Goal: Task Accomplishment & Management: Use online tool/utility

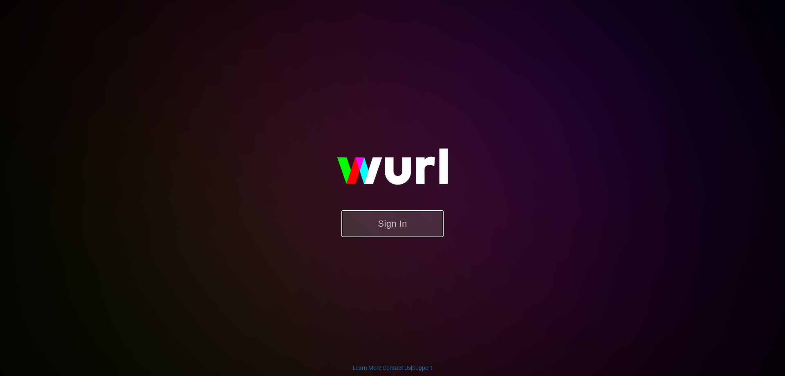
click at [383, 222] on button "Sign In" at bounding box center [392, 223] width 102 height 27
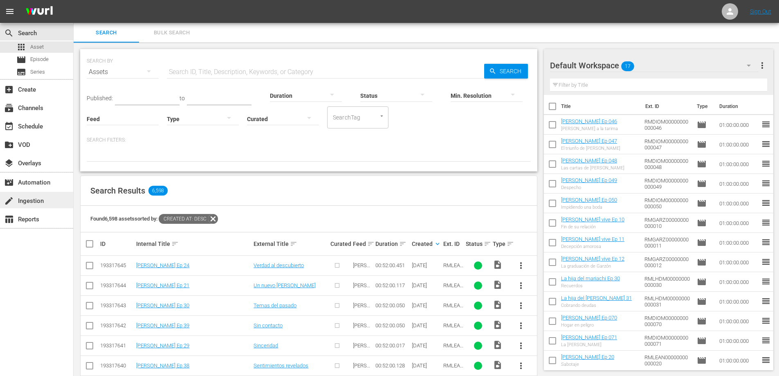
click at [19, 195] on div "create Ingestion" at bounding box center [36, 200] width 73 height 16
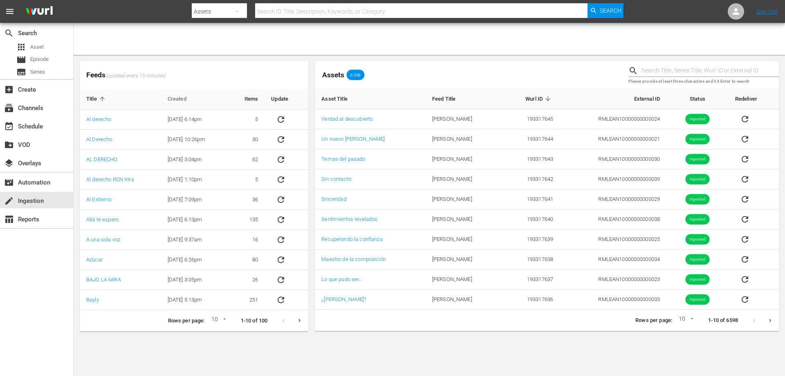
click at [180, 99] on span "Created" at bounding box center [182, 98] width 29 height 7
click at [179, 99] on span "Created" at bounding box center [193, 98] width 29 height 7
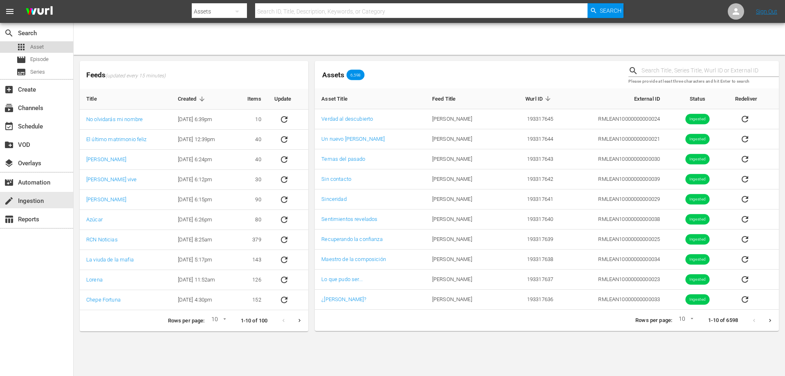
click at [45, 47] on div "apps Asset" at bounding box center [36, 46] width 73 height 11
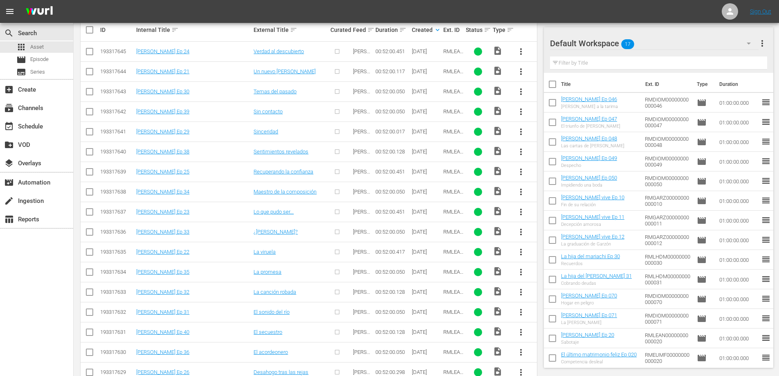
scroll to position [204, 0]
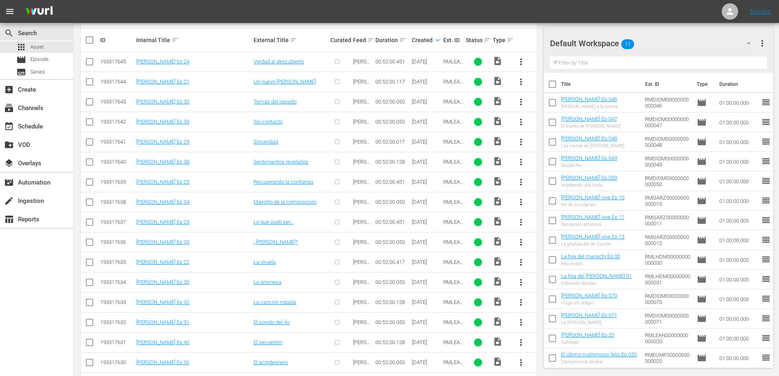
click at [764, 42] on span "more_vert" at bounding box center [762, 43] width 10 height 10
click at [707, 56] on div "Clear All Workspace Items" at bounding box center [709, 59] width 96 height 15
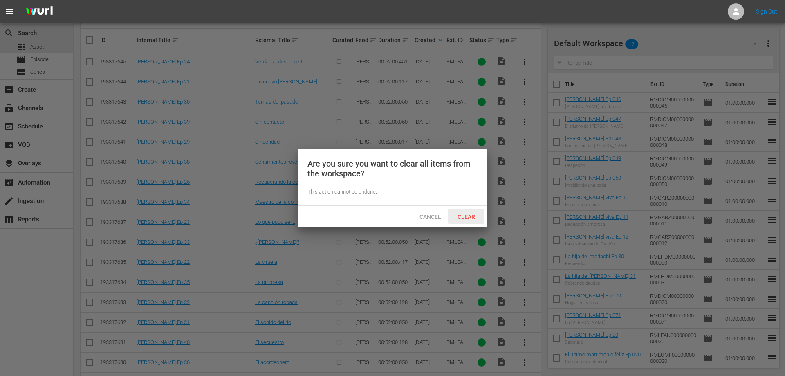
click at [475, 216] on span "Clear" at bounding box center [466, 216] width 31 height 7
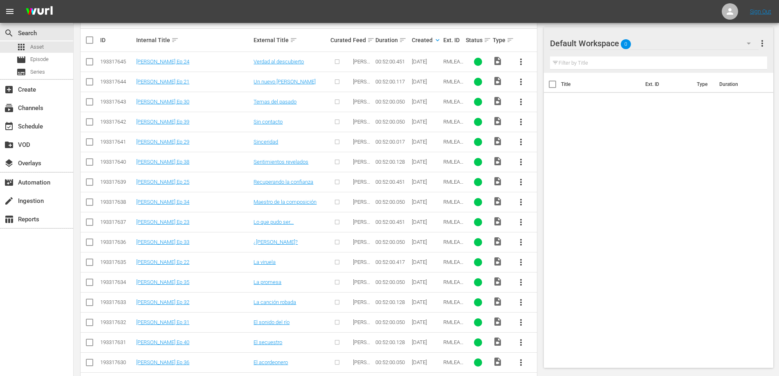
scroll to position [0, 0]
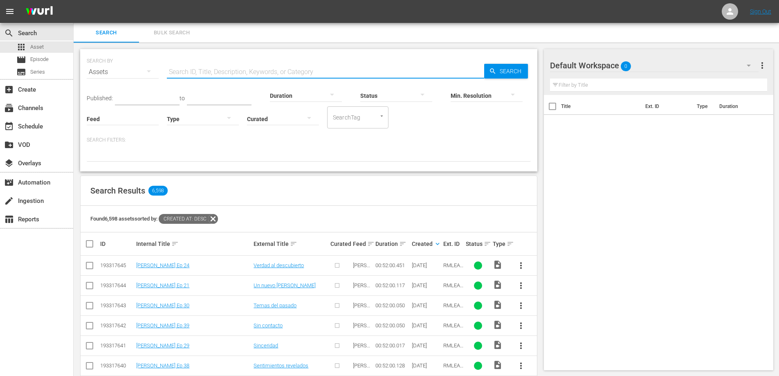
click at [374, 75] on input "text" at bounding box center [325, 72] width 317 height 20
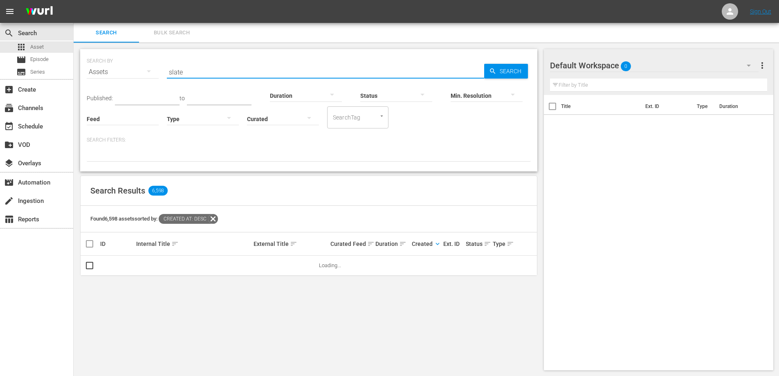
type input "Slate"
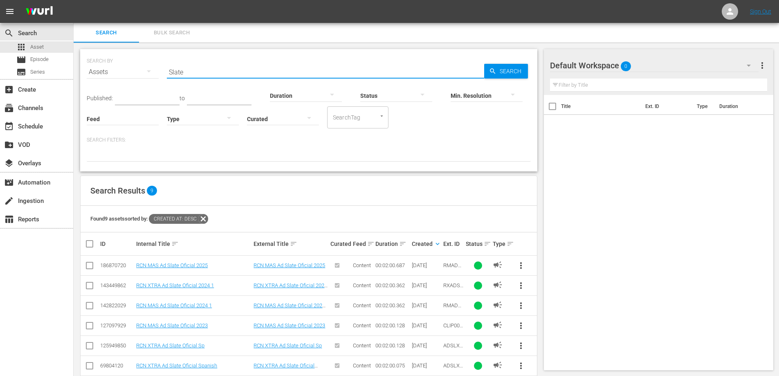
click at [519, 267] on span "more_vert" at bounding box center [521, 265] width 10 height 10
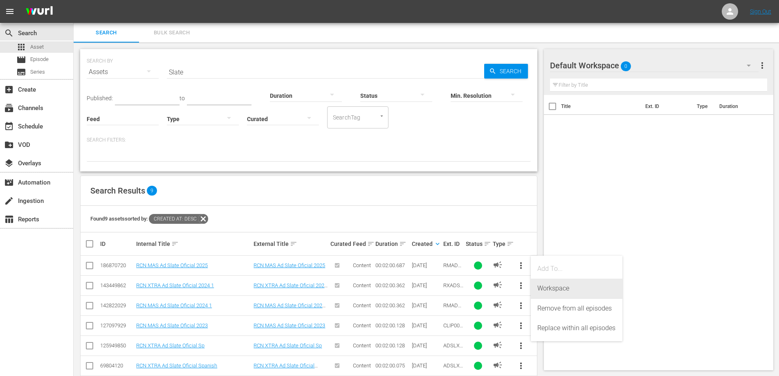
click at [537, 285] on div "Workspace" at bounding box center [576, 288] width 78 height 20
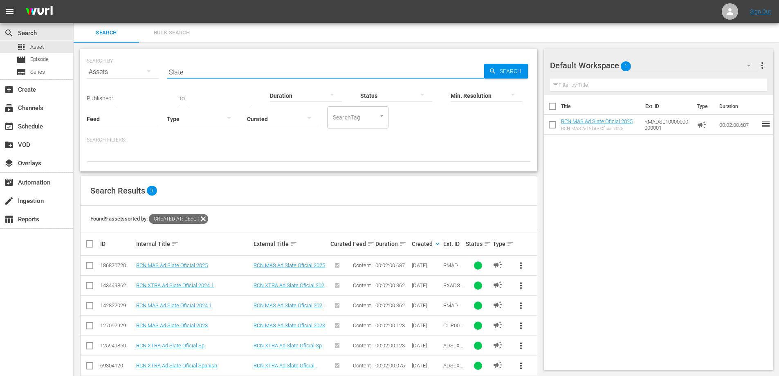
drag, startPoint x: 318, startPoint y: 66, endPoint x: -49, endPoint y: 70, distance: 367.6
click at [0, 70] on html "menu Sign Out search Search apps Asset movie Episode subtitles Series add_box C…" at bounding box center [389, 188] width 779 height 376
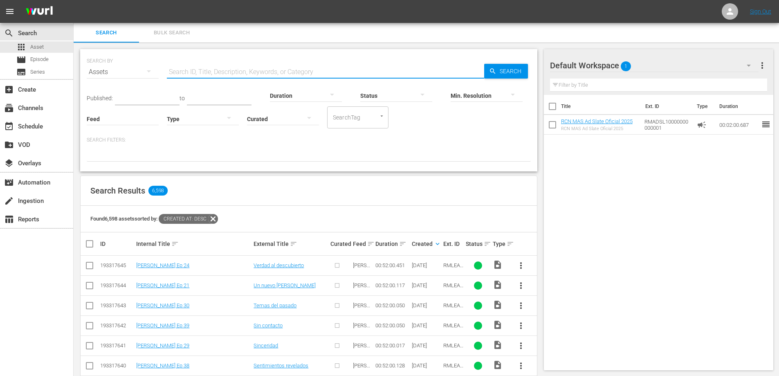
click at [518, 285] on span "more_vert" at bounding box center [521, 285] width 10 height 10
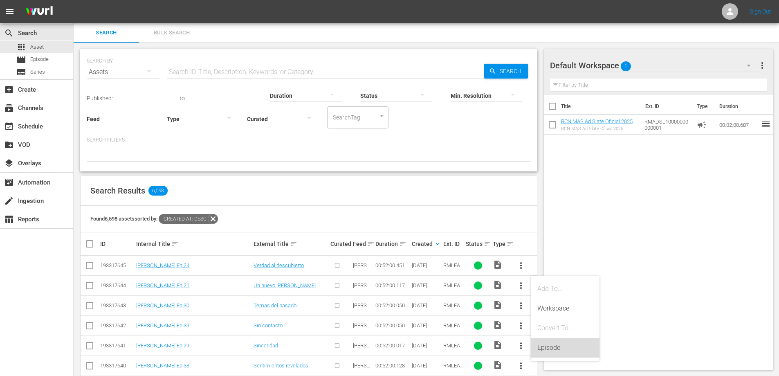
click at [556, 346] on div "Episode" at bounding box center [565, 348] width 56 height 20
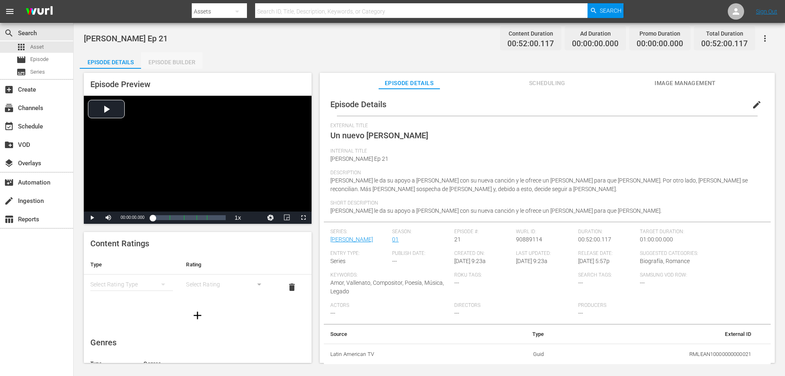
click at [168, 65] on div "Episode Builder" at bounding box center [171, 62] width 61 height 20
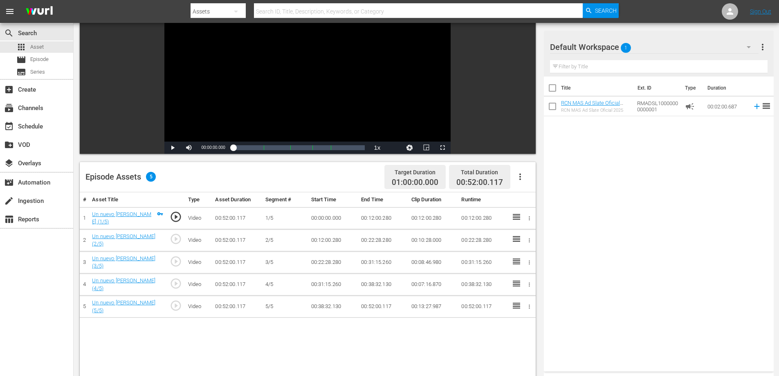
scroll to position [82, 0]
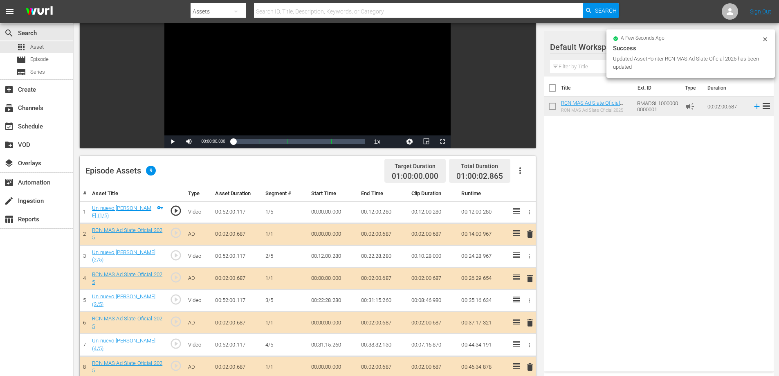
click at [387, 234] on td "00:02:00.687" at bounding box center [383, 234] width 50 height 22
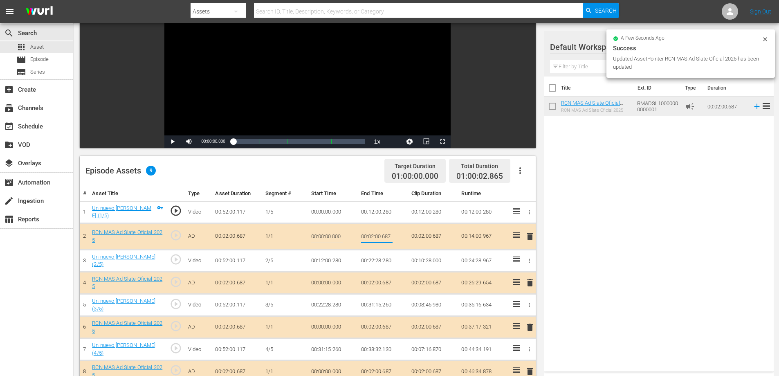
click at [389, 237] on input "00:02:00.687" at bounding box center [376, 236] width 31 height 20
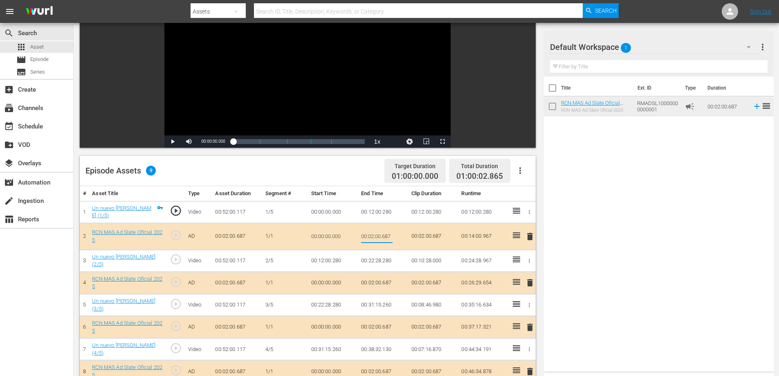
type input "00:02:0"
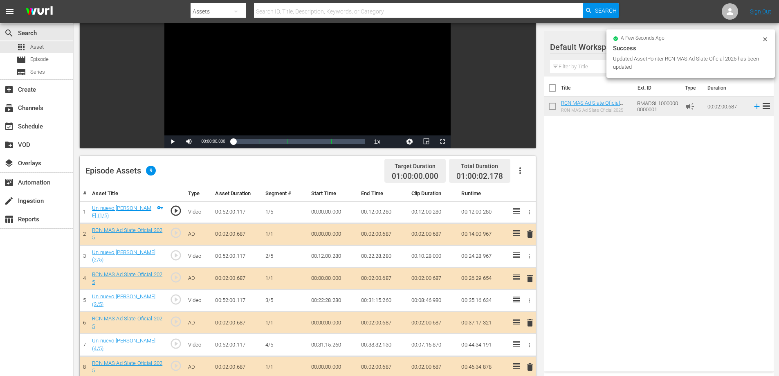
click at [387, 279] on td "00:02:00.687" at bounding box center [383, 278] width 50 height 22
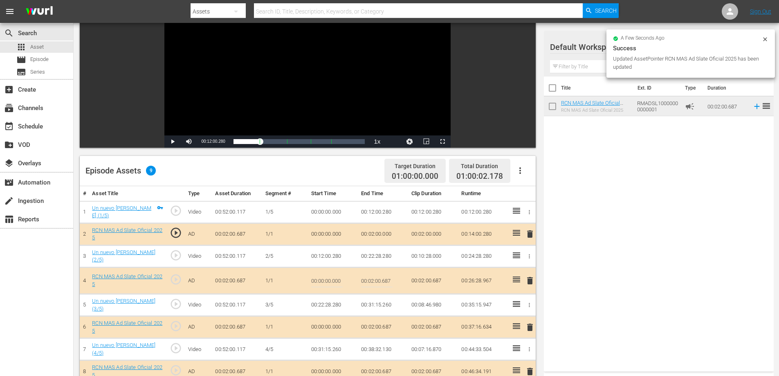
click at [390, 280] on input "00:02:00.687" at bounding box center [376, 281] width 31 height 20
type input "00:02:0"
click at [390, 280] on input "00:02:0" at bounding box center [376, 281] width 31 height 20
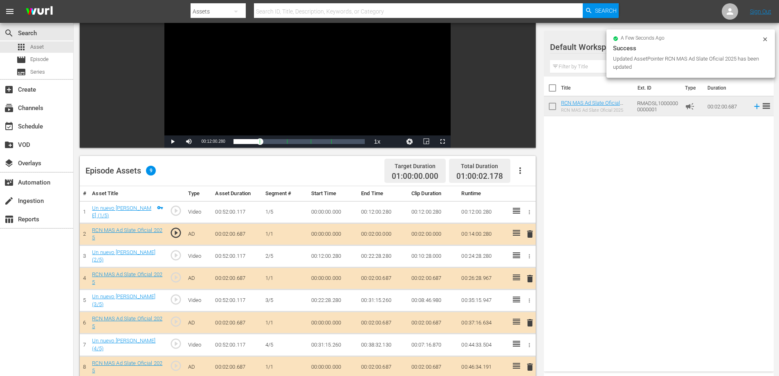
click at [385, 318] on td "00:02:00.687" at bounding box center [383, 323] width 50 height 22
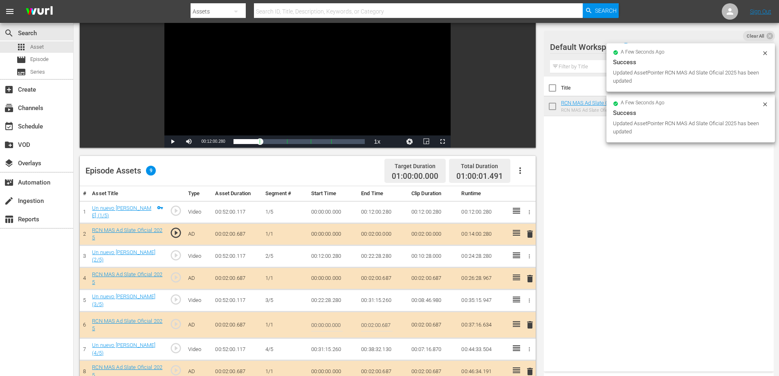
click at [389, 323] on input "00:02:00.687" at bounding box center [376, 325] width 31 height 20
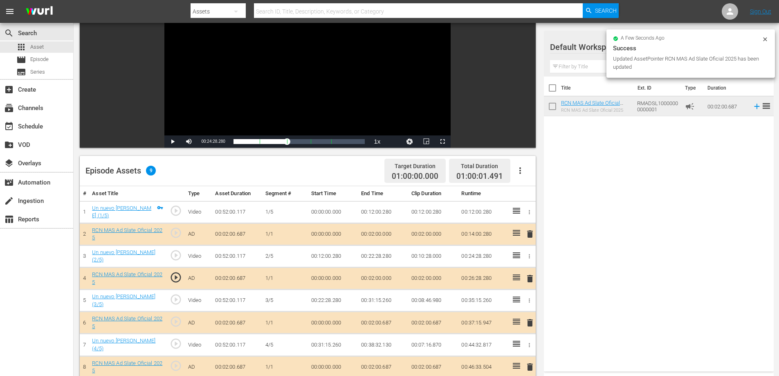
click at [381, 362] on td "00:02:00.687" at bounding box center [383, 367] width 50 height 22
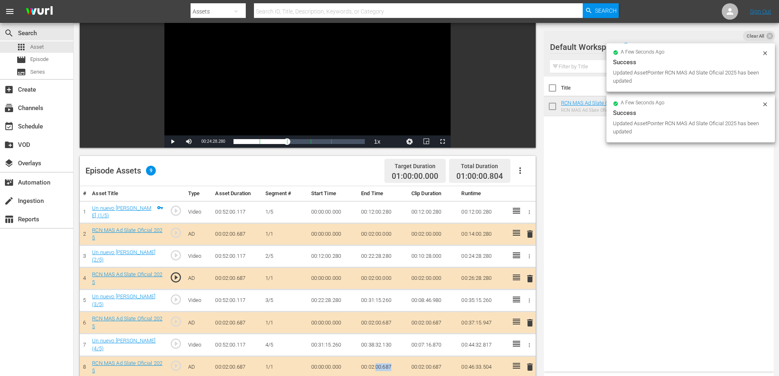
click at [381, 362] on td "00:02:00.687" at bounding box center [383, 367] width 50 height 22
click at [385, 367] on input "00:02:00.687" at bounding box center [376, 369] width 31 height 20
type input "00:02:0"
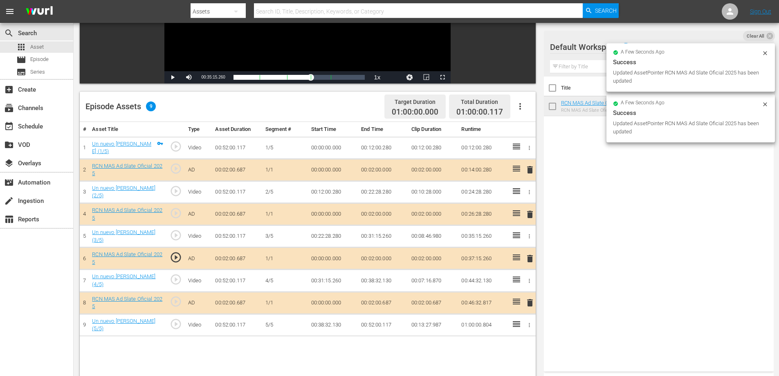
scroll to position [154, 0]
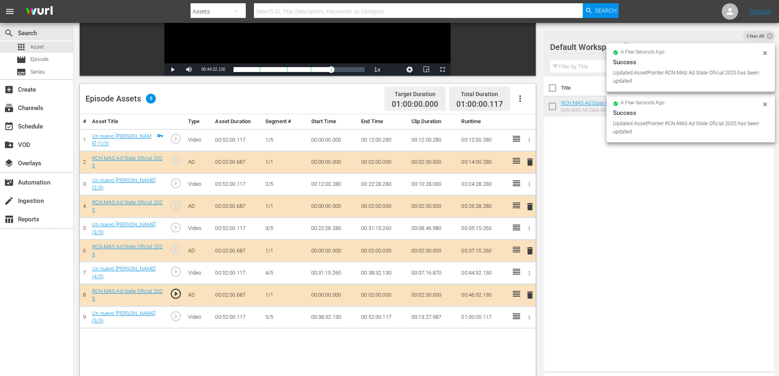
click at [386, 311] on td "00:52:00.117" at bounding box center [383, 317] width 50 height 22
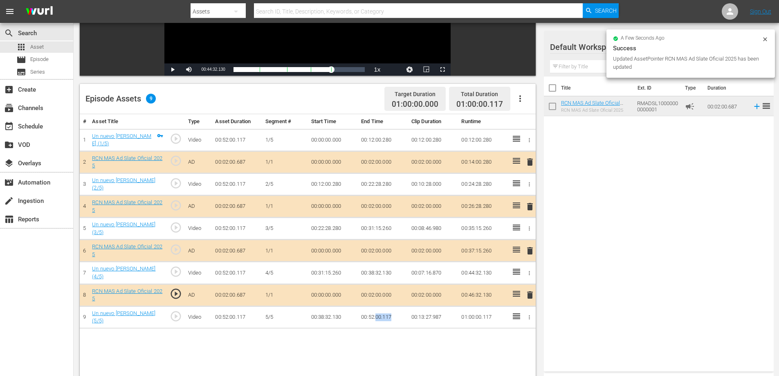
click at [386, 311] on td "00:52:00.117" at bounding box center [383, 317] width 50 height 22
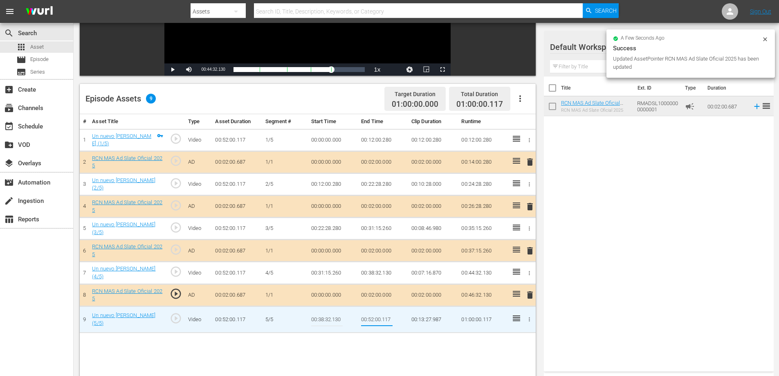
click at [388, 320] on input "00:52:00.117" at bounding box center [376, 319] width 31 height 20
type input "00:52:0"
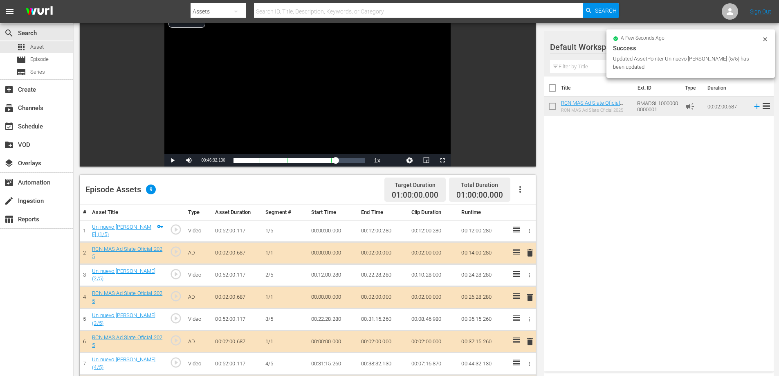
scroll to position [0, 0]
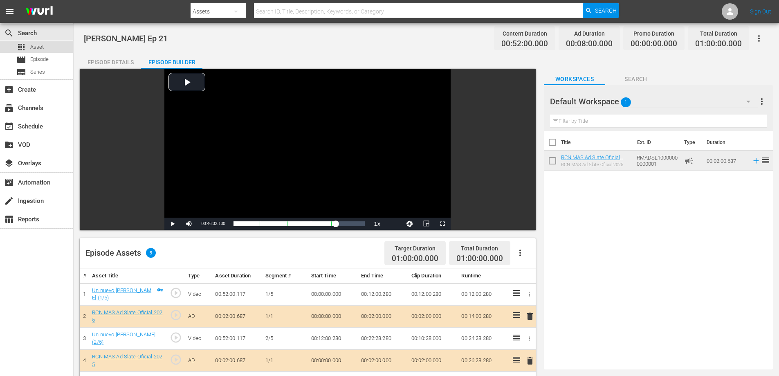
click at [55, 46] on div "apps Asset" at bounding box center [36, 46] width 73 height 11
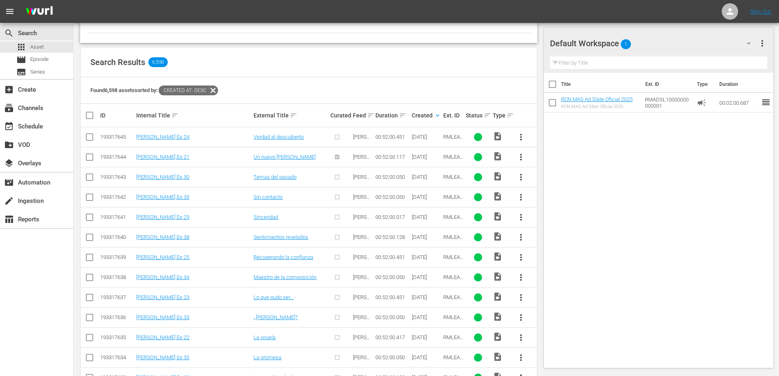
scroll to position [152, 0]
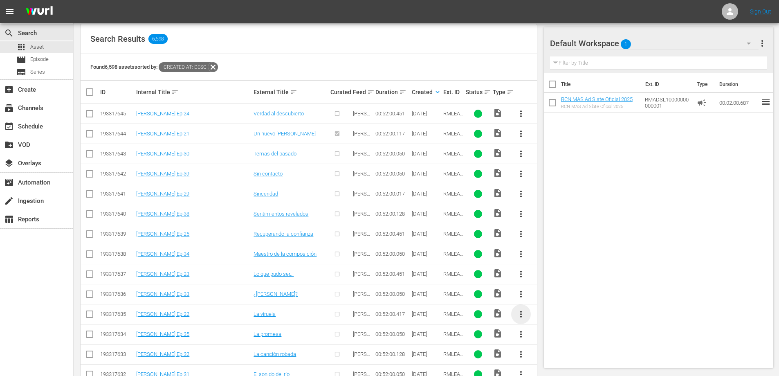
click at [521, 314] on span "more_vert" at bounding box center [521, 314] width 10 height 10
click at [540, 312] on div "Episode" at bounding box center [565, 311] width 56 height 20
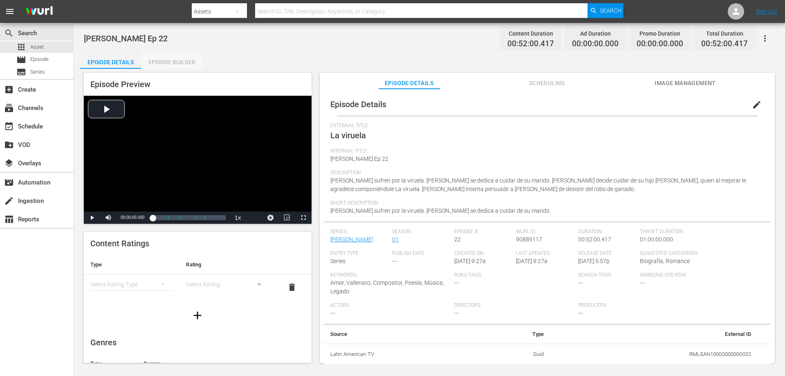
click at [185, 65] on div "Episode Builder" at bounding box center [171, 62] width 61 height 20
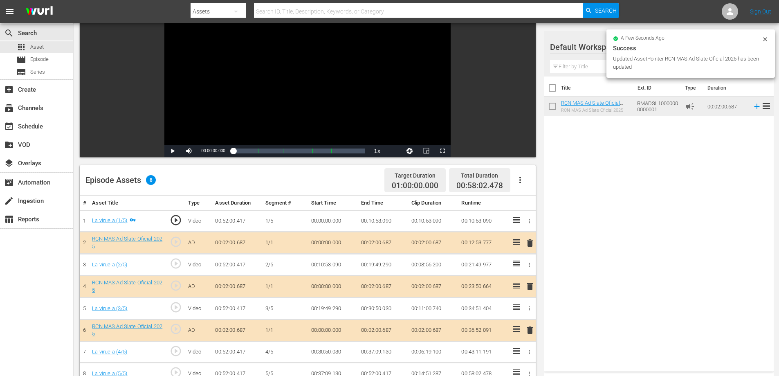
scroll to position [94, 0]
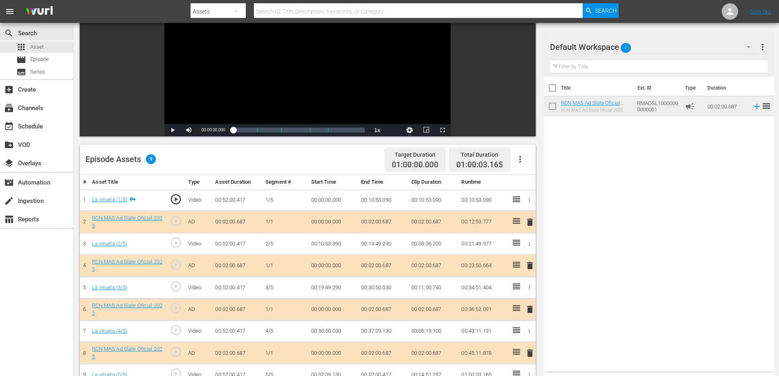
click at [384, 222] on td "00:02:00.687" at bounding box center [383, 222] width 50 height 22
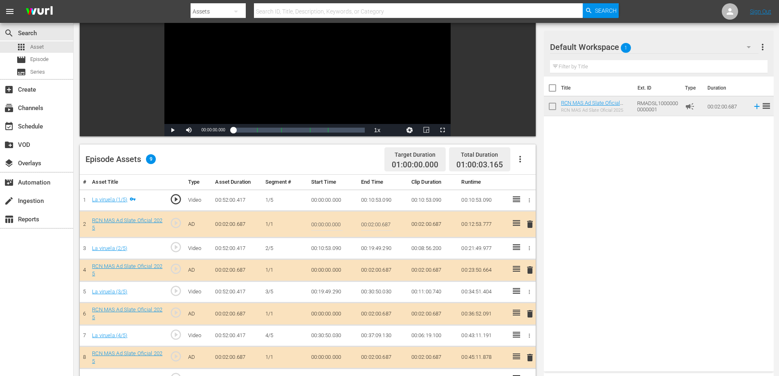
click at [388, 224] on input "00:02:00.687" at bounding box center [376, 224] width 31 height 20
type input "00:02:0"
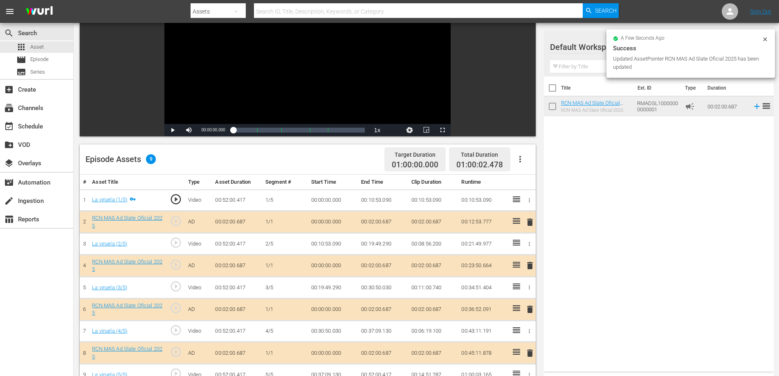
click at [382, 265] on td "00:02:00.687" at bounding box center [383, 265] width 50 height 22
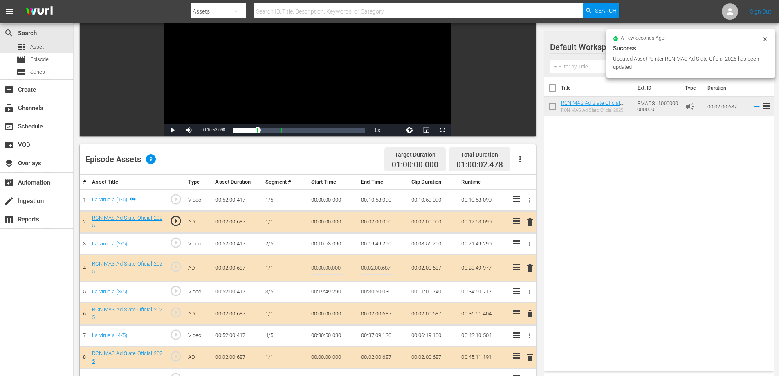
click at [383, 268] on input "00:02:00.687" at bounding box center [376, 268] width 31 height 20
type input "00:02:0"
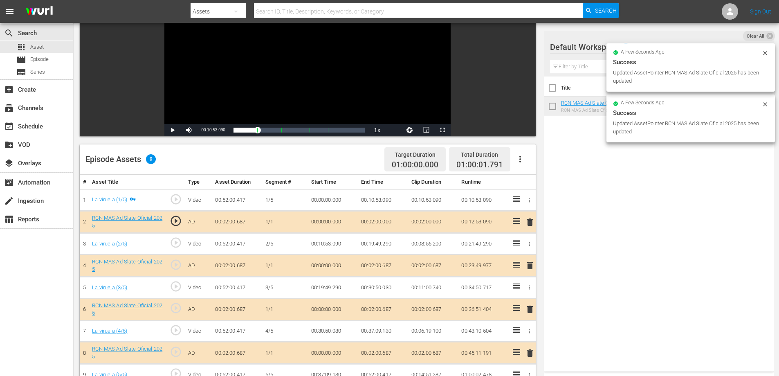
click at [386, 307] on td "00:02:00.687" at bounding box center [383, 309] width 50 height 22
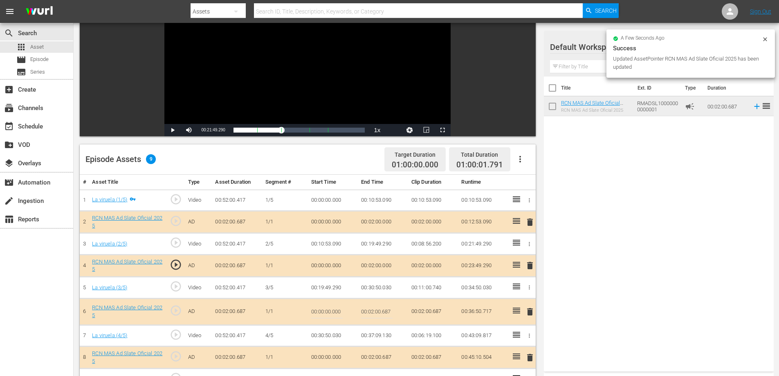
click at [386, 310] on input "00:02:00.687" at bounding box center [376, 312] width 31 height 20
type input "00:02:0"
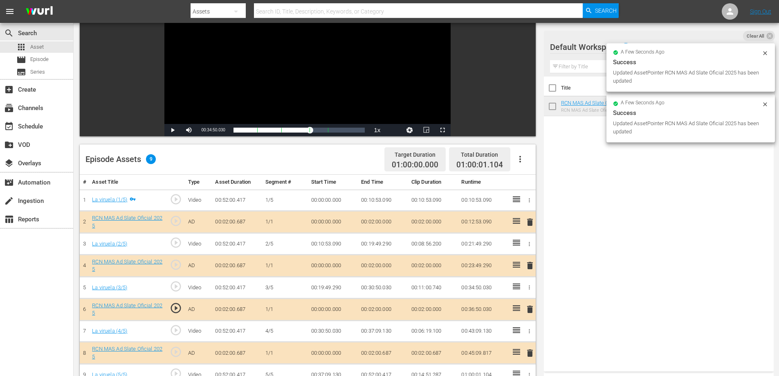
click at [385, 352] on td "00:02:00.687" at bounding box center [383, 353] width 50 height 22
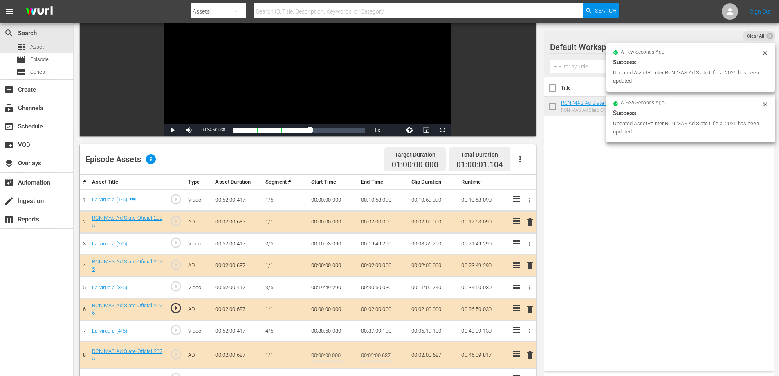
click at [385, 354] on input "00:02:00.687" at bounding box center [376, 355] width 31 height 20
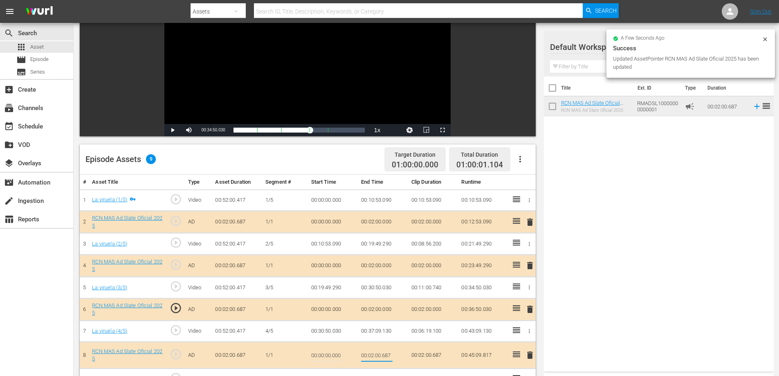
click at [385, 354] on input "00:02:00.687" at bounding box center [376, 355] width 31 height 20
type input "00:02:0"
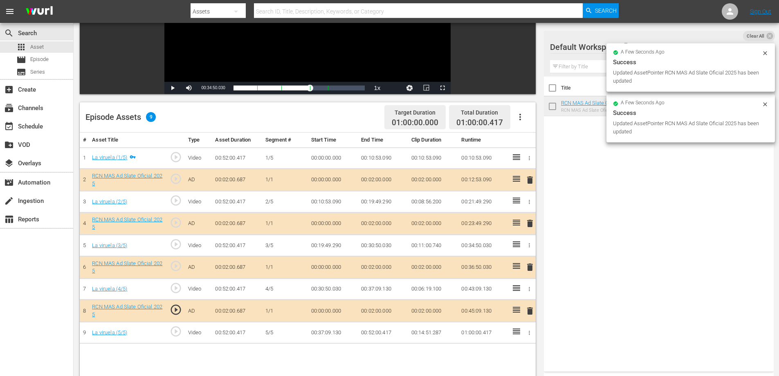
scroll to position [151, 0]
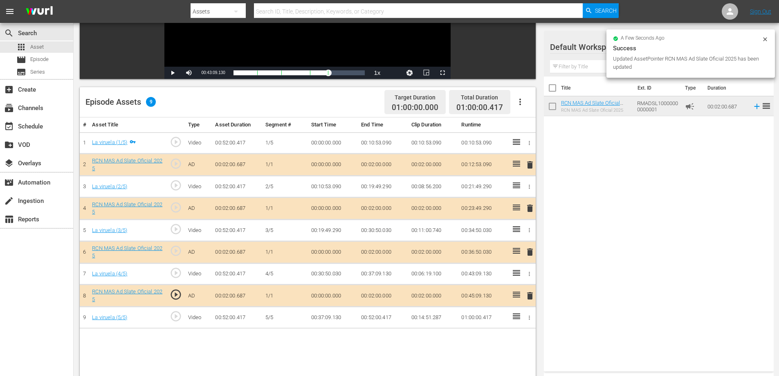
click at [379, 317] on td "00:52:00.417" at bounding box center [383, 318] width 50 height 22
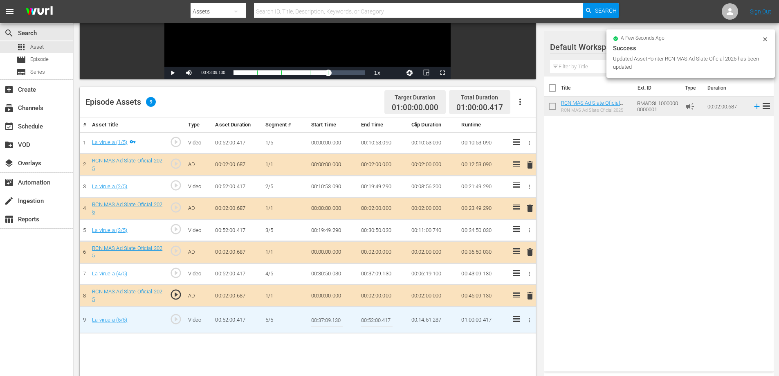
click at [385, 318] on input "00:52:00.417" at bounding box center [376, 320] width 31 height 20
type input "00:52:0"
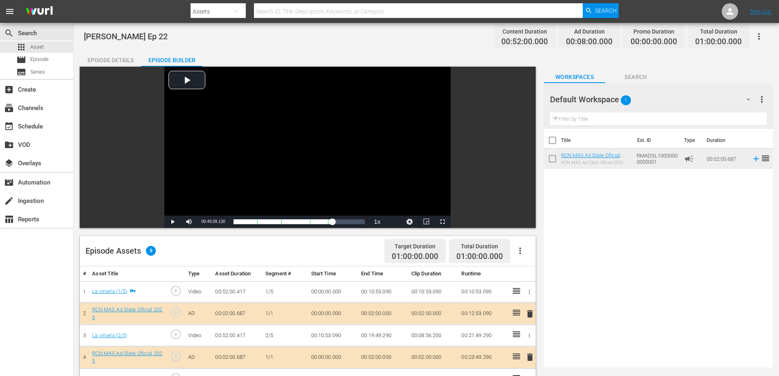
scroll to position [0, 0]
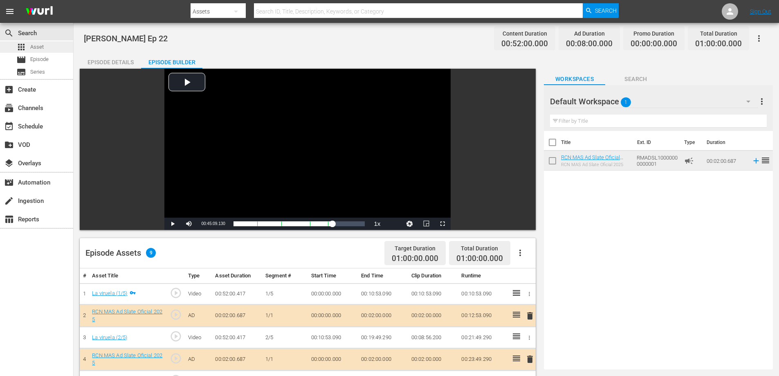
click at [45, 47] on div "apps Asset" at bounding box center [36, 46] width 73 height 11
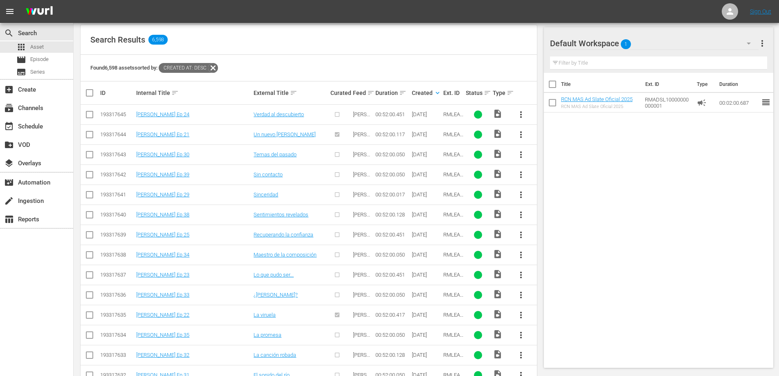
scroll to position [167, 0]
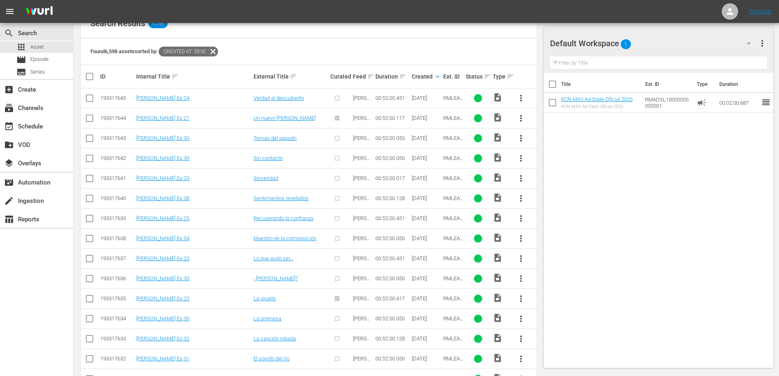
click at [521, 256] on span "more_vert" at bounding box center [521, 258] width 10 height 10
click at [546, 317] on div "Episode" at bounding box center [565, 321] width 56 height 20
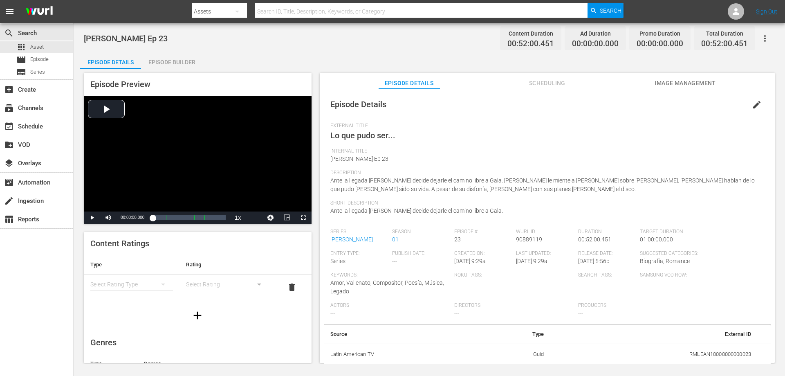
click at [170, 64] on div "Episode Builder" at bounding box center [171, 62] width 61 height 20
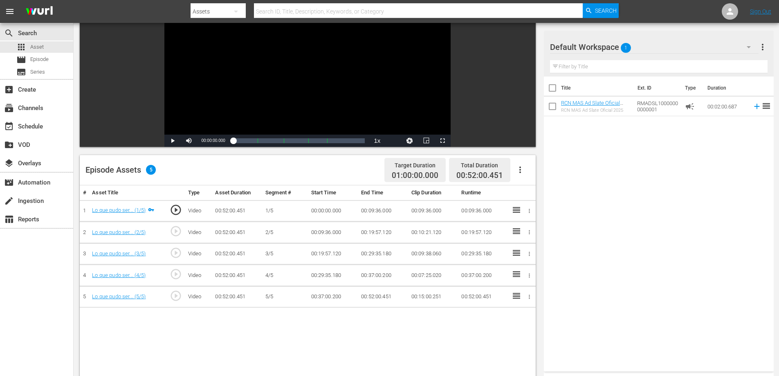
scroll to position [97, 0]
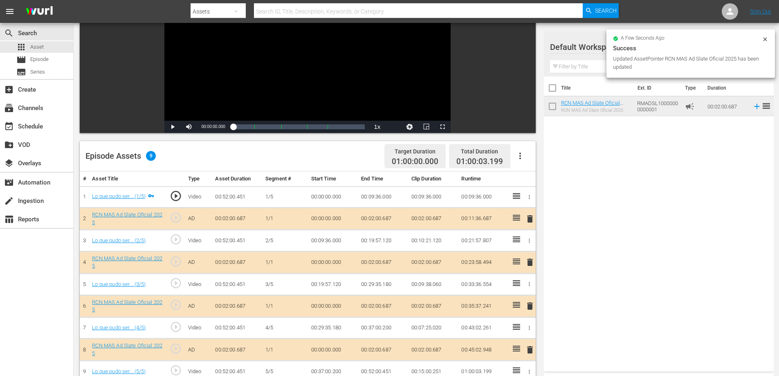
click at [387, 216] on td "00:02:00.687" at bounding box center [383, 219] width 50 height 22
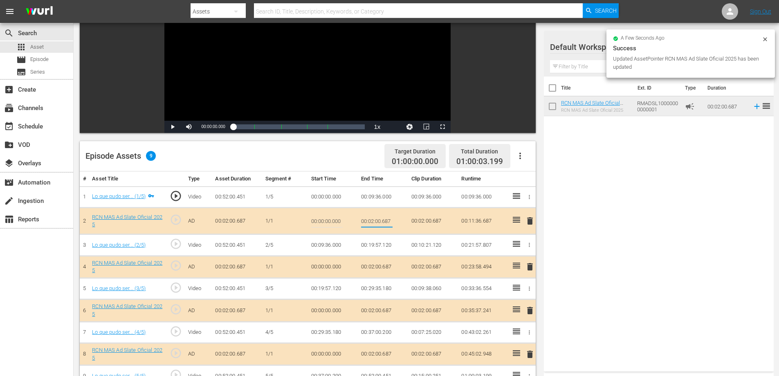
click at [388, 216] on input "00:02:00.687" at bounding box center [376, 221] width 31 height 20
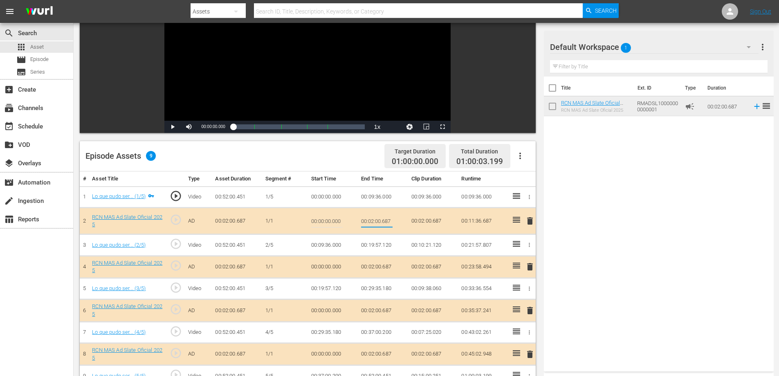
type input "00:02:0"
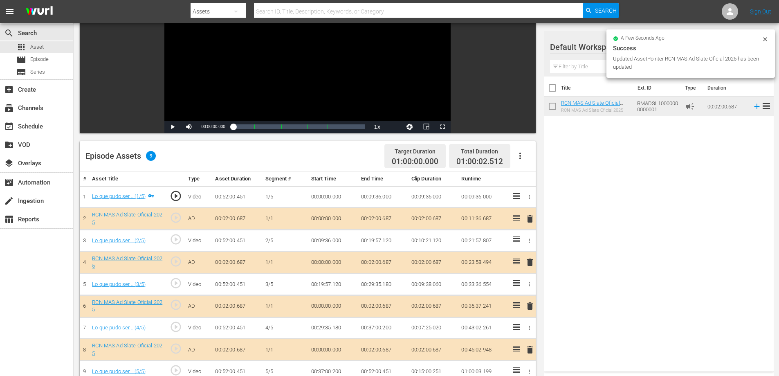
click at [388, 261] on td "00:02:00.687" at bounding box center [383, 262] width 50 height 22
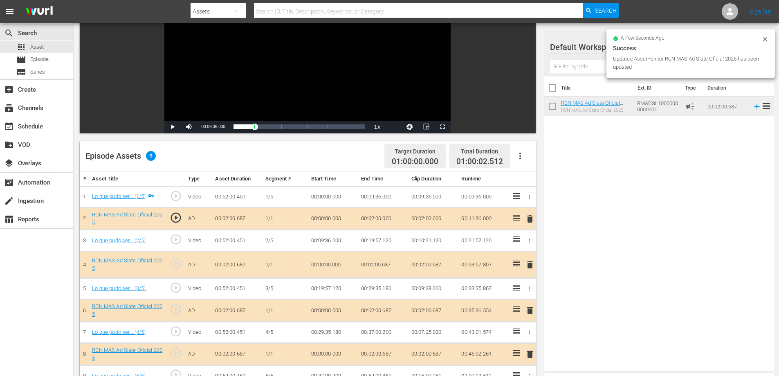
click at [388, 266] on input "00:02:00.687" at bounding box center [376, 265] width 31 height 20
type input "00:02:0"
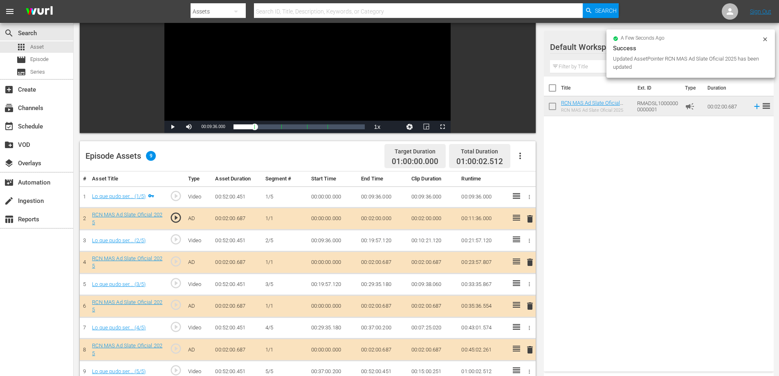
click at [386, 305] on td "00:02:00.687" at bounding box center [383, 306] width 50 height 22
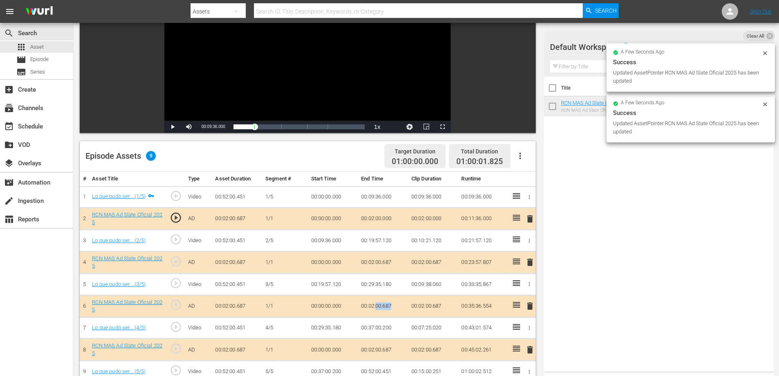
click at [386, 305] on td "00:02:00.687" at bounding box center [383, 306] width 50 height 22
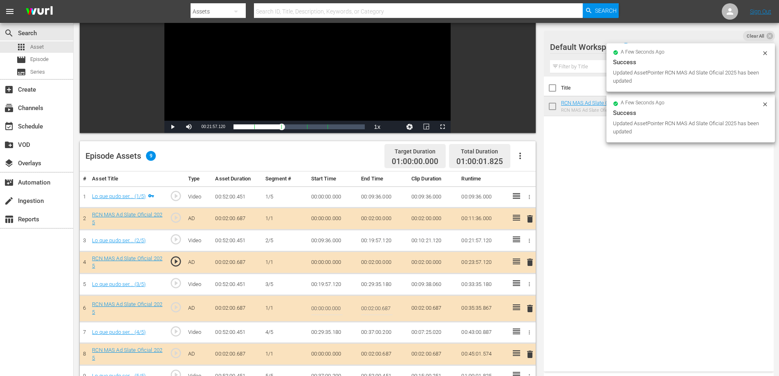
click at [387, 307] on input "00:02:00.687" at bounding box center [376, 308] width 31 height 20
type input "00:02:0"
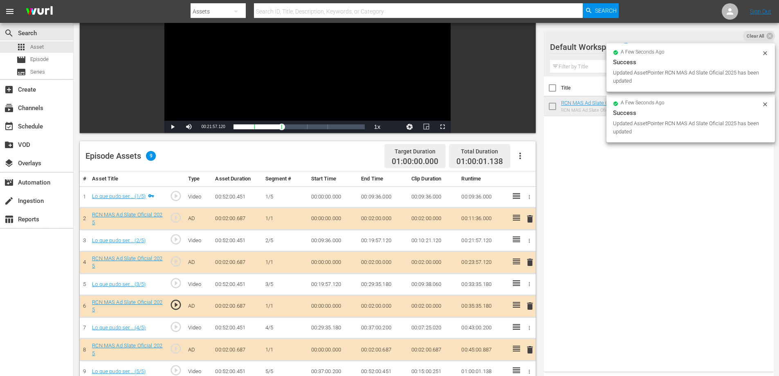
click at [383, 350] on td "00:02:00.687" at bounding box center [383, 350] width 50 height 22
click at [385, 350] on td "00:02:00.687" at bounding box center [383, 350] width 50 height 22
click at [385, 349] on td "00:02:00.687" at bounding box center [383, 350] width 50 height 22
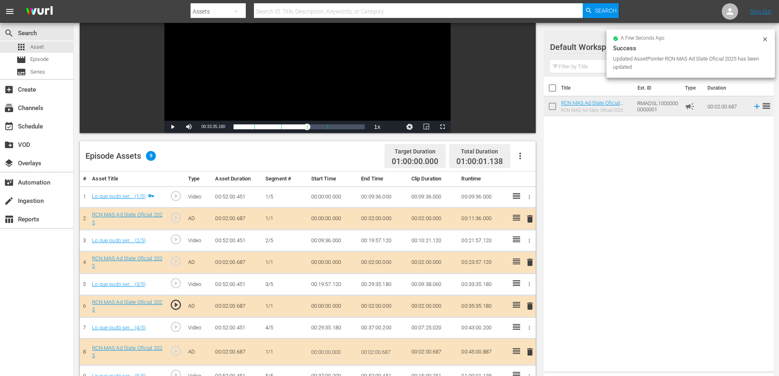
click at [386, 351] on input "00:02:00.687" at bounding box center [376, 352] width 31 height 20
type input "00:02:0"
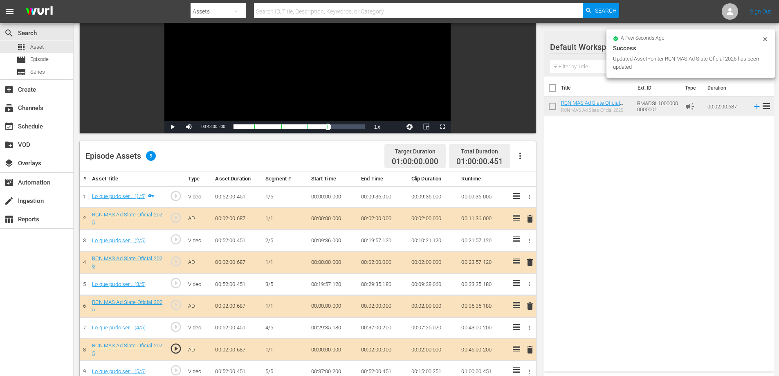
click at [385, 370] on td "00:52:00.451" at bounding box center [383, 372] width 50 height 22
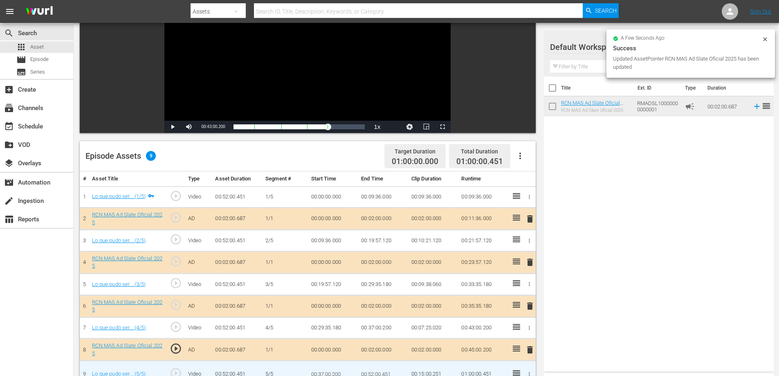
click at [388, 372] on input "00:52:00.451" at bounding box center [376, 374] width 31 height 20
type input "00:52:0"
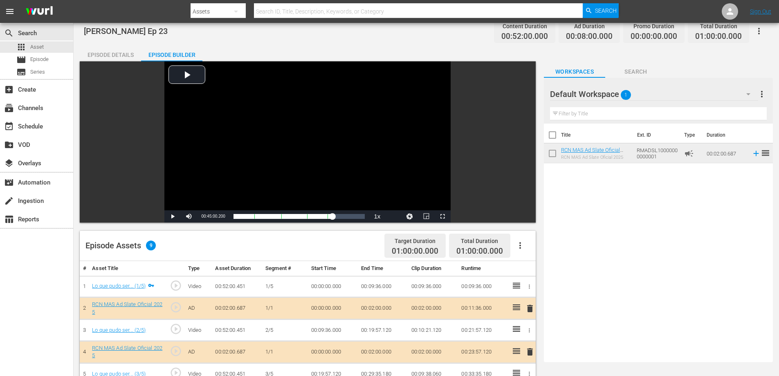
scroll to position [0, 0]
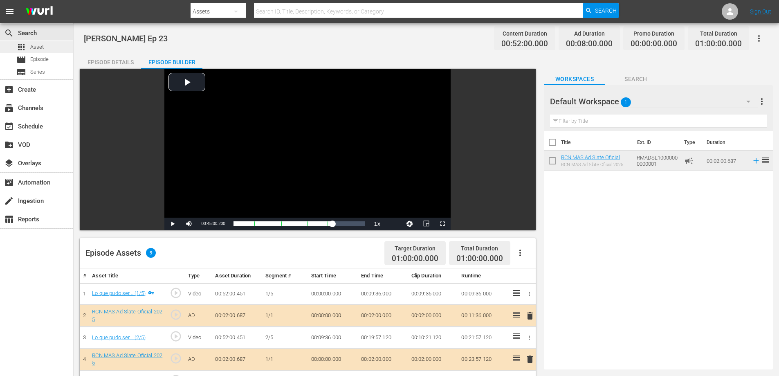
click at [46, 46] on div "apps Asset" at bounding box center [36, 46] width 73 height 11
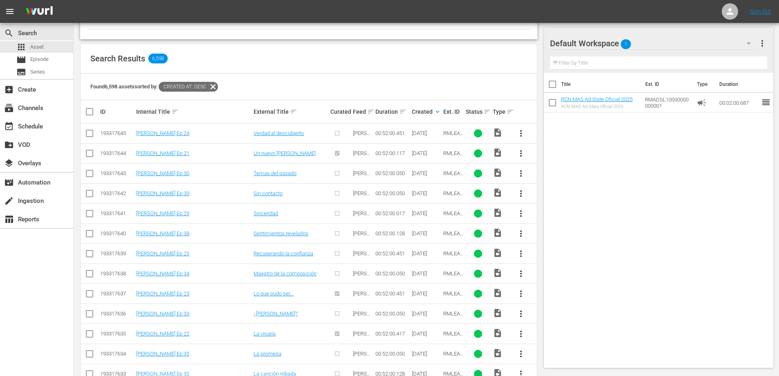
scroll to position [185, 0]
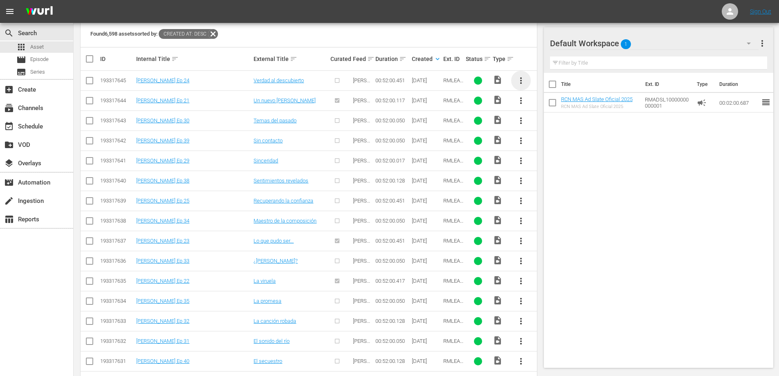
click at [525, 78] on span "more_vert" at bounding box center [521, 81] width 10 height 10
click at [543, 137] on div "Episode" at bounding box center [565, 143] width 56 height 20
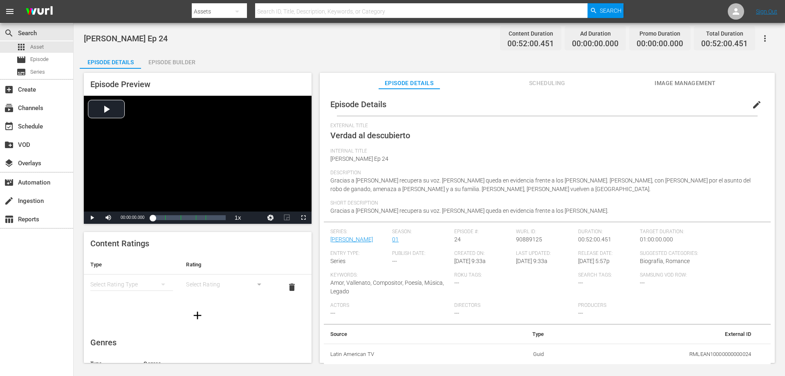
click at [169, 64] on div "Episode Builder" at bounding box center [171, 62] width 61 height 20
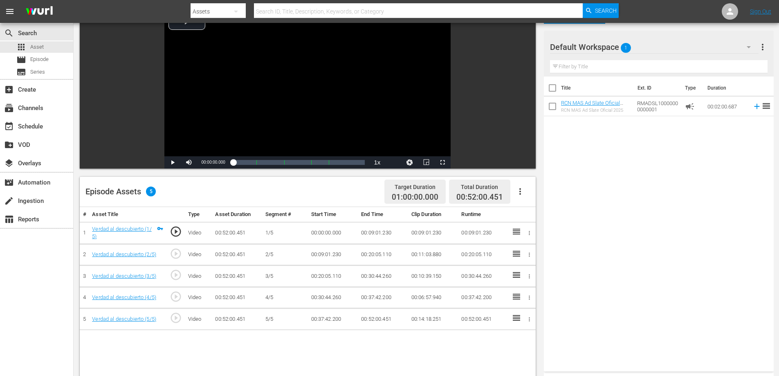
scroll to position [94, 0]
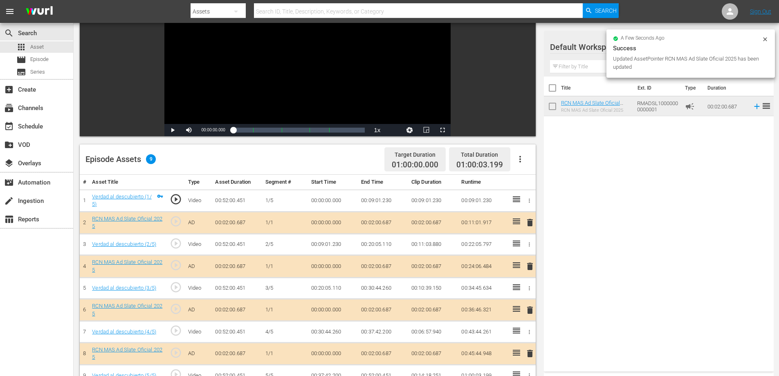
click at [391, 222] on td "00:02:00.687" at bounding box center [383, 222] width 50 height 22
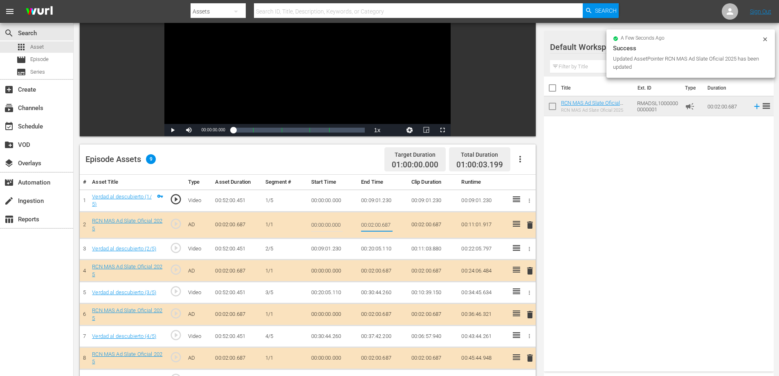
click at [384, 224] on input "00:02:00.687" at bounding box center [376, 225] width 31 height 20
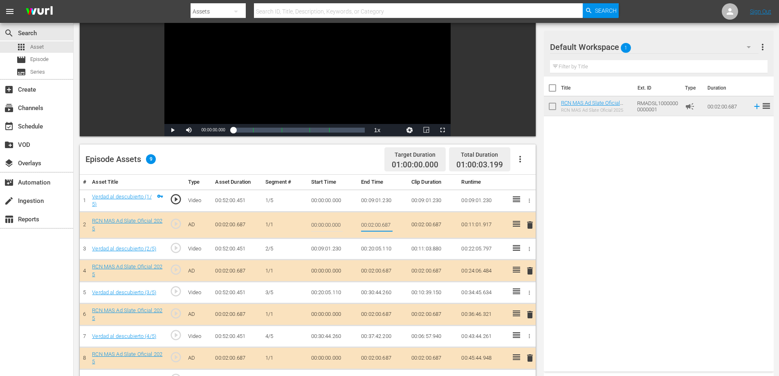
type input "00:02:0"
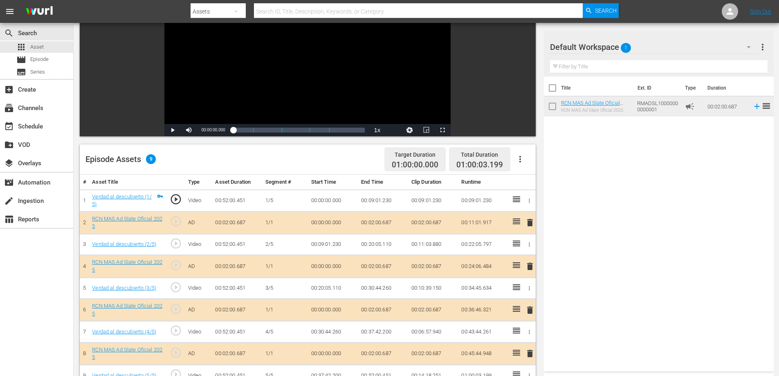
click at [386, 265] on td "00:02:00.687" at bounding box center [383, 266] width 50 height 22
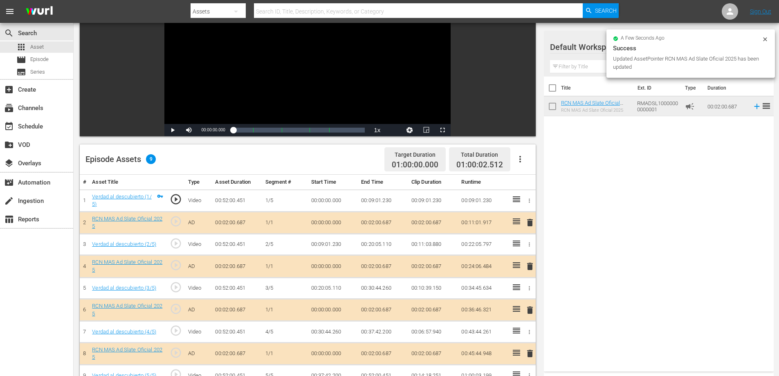
click at [387, 265] on td "00:02:00.687" at bounding box center [383, 266] width 50 height 22
click at [388, 267] on td "00:02:00.687" at bounding box center [383, 266] width 50 height 22
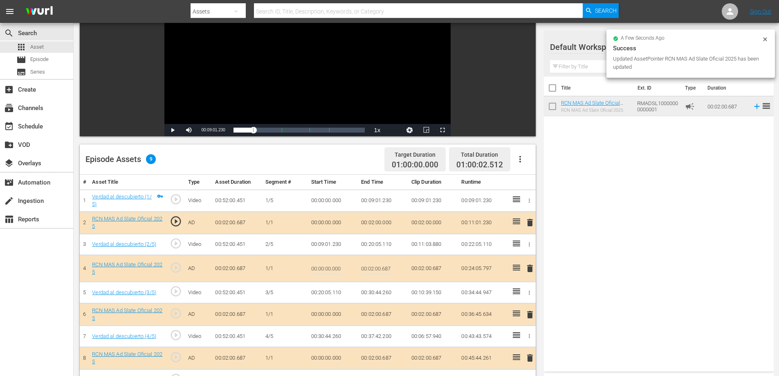
click at [387, 269] on input "00:02:00.687" at bounding box center [376, 268] width 31 height 20
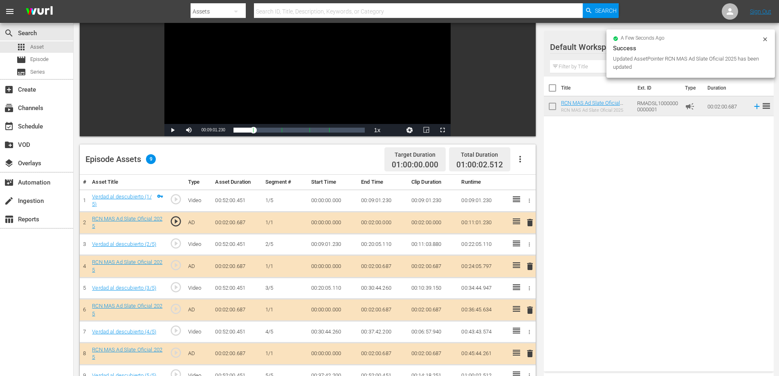
click at [383, 309] on td "00:02:00.687" at bounding box center [383, 310] width 50 height 22
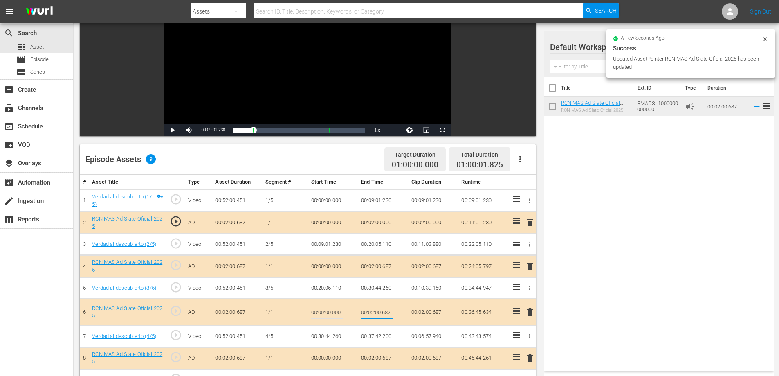
click at [385, 311] on input "00:02:00.687" at bounding box center [376, 312] width 31 height 20
type input "00:02:0"
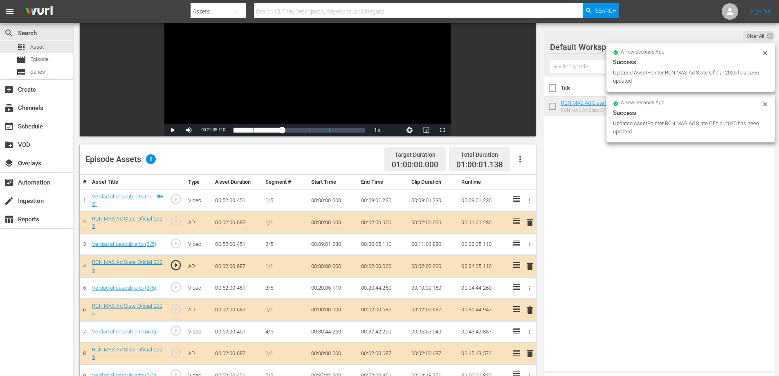
click at [377, 354] on td "00:02:00.687" at bounding box center [383, 353] width 50 height 22
click at [378, 354] on td "00:02:00.687" at bounding box center [383, 353] width 50 height 22
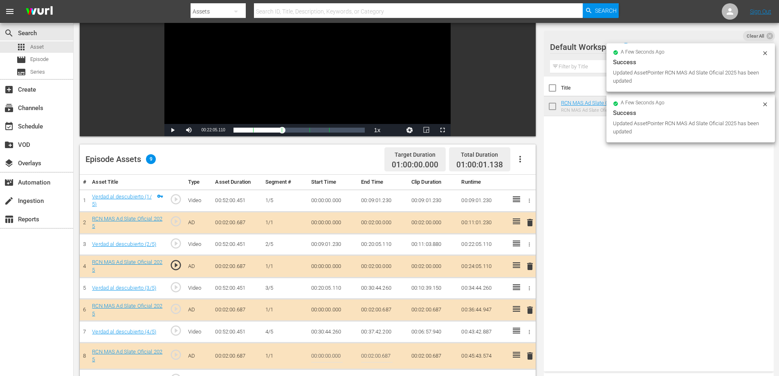
click at [384, 358] on input "00:02:00.687" at bounding box center [376, 356] width 31 height 20
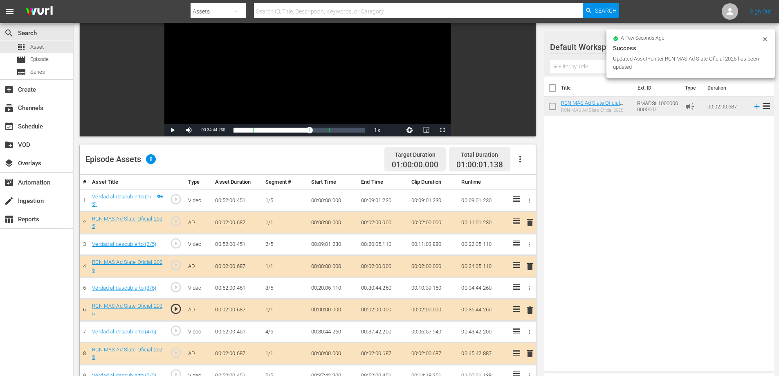
scroll to position [143, 0]
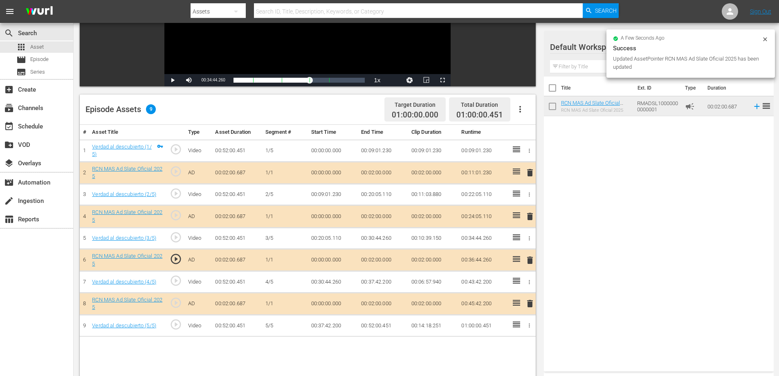
click at [382, 323] on td "00:52:00.451" at bounding box center [383, 326] width 50 height 22
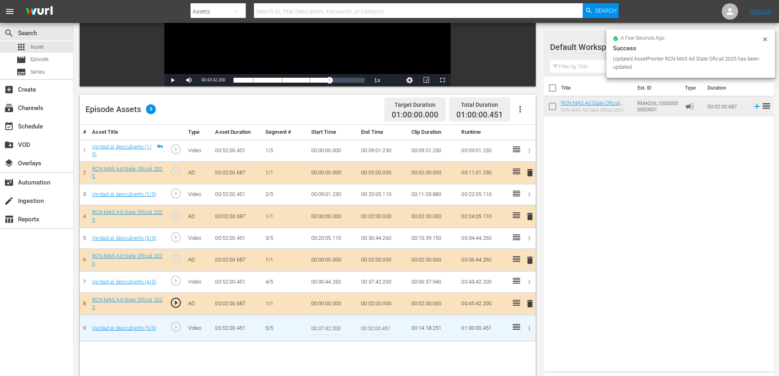
click at [384, 326] on input "00:52:00.451" at bounding box center [376, 328] width 31 height 20
type input "00:52:0"
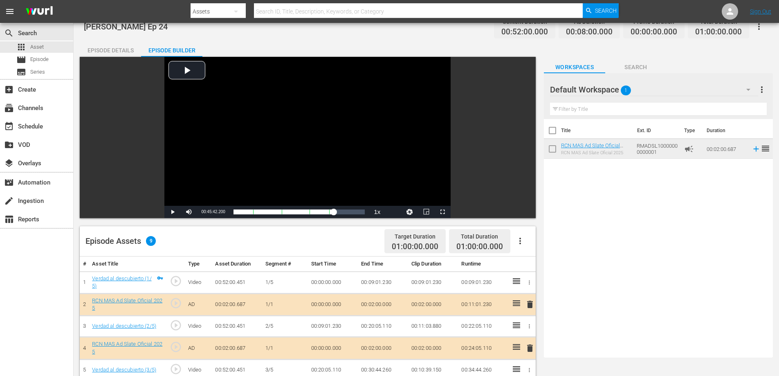
scroll to position [0, 0]
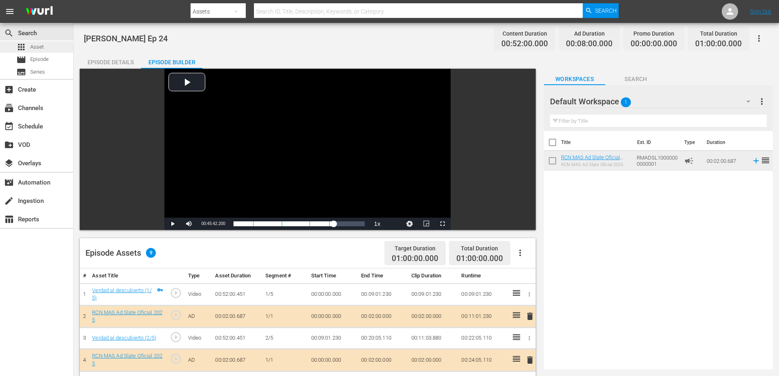
click at [52, 49] on div "apps Asset" at bounding box center [36, 46] width 73 height 11
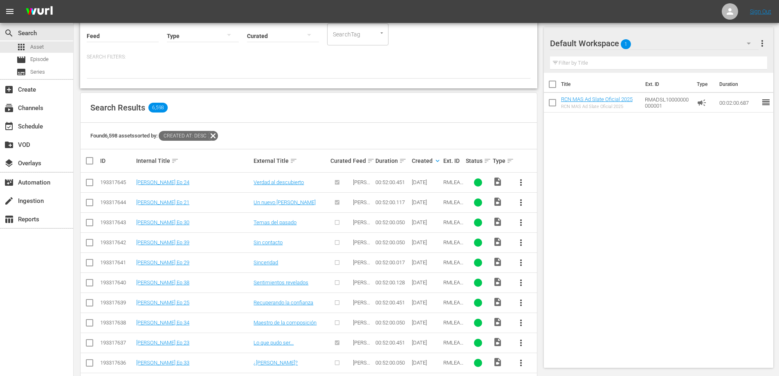
scroll to position [143, 0]
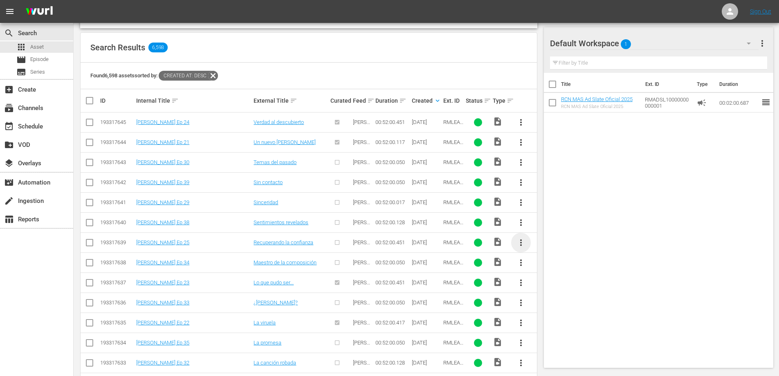
click at [519, 241] on span "more_vert" at bounding box center [521, 243] width 10 height 10
click at [551, 307] on div "Episode" at bounding box center [565, 305] width 56 height 20
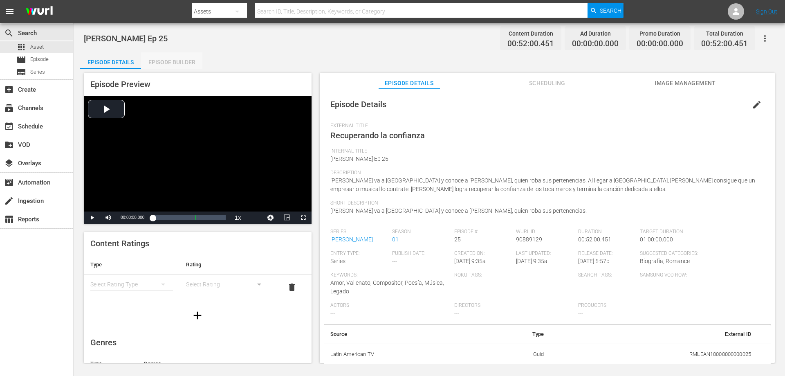
click at [169, 66] on div "Episode Builder" at bounding box center [171, 62] width 61 height 20
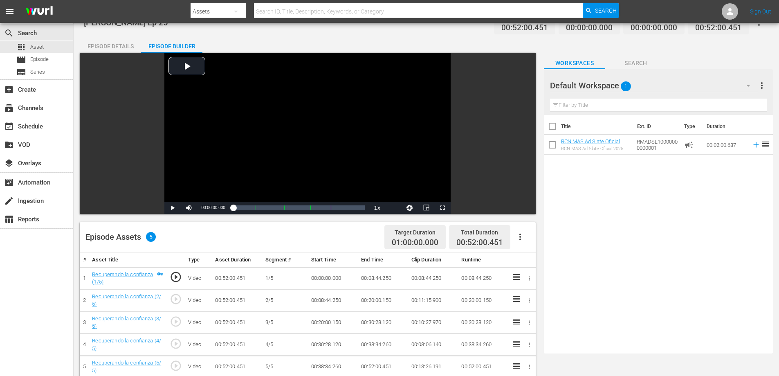
scroll to position [8, 0]
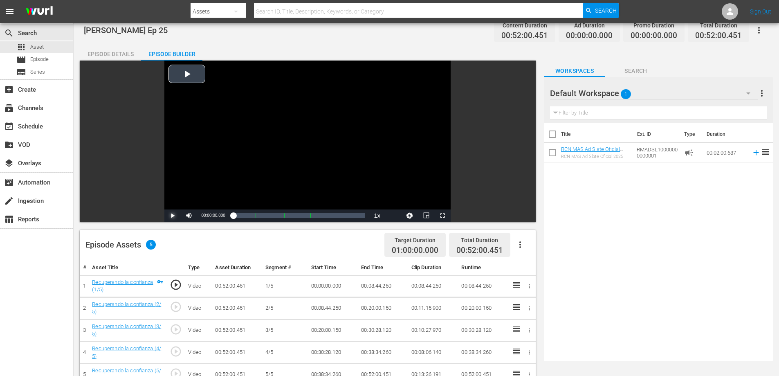
click at [173, 215] on span "Video Player" at bounding box center [173, 215] width 0 height 0
click at [234, 215] on div "00:00:06.007" at bounding box center [233, 215] width 0 height 8
click at [238, 215] on div "00:01:51.485" at bounding box center [235, 215] width 4 height 8
click at [173, 215] on span "Video Player" at bounding box center [173, 215] width 0 height 0
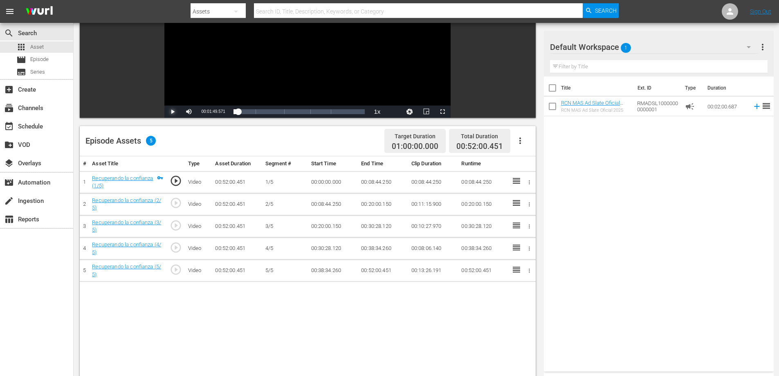
scroll to position [113, 0]
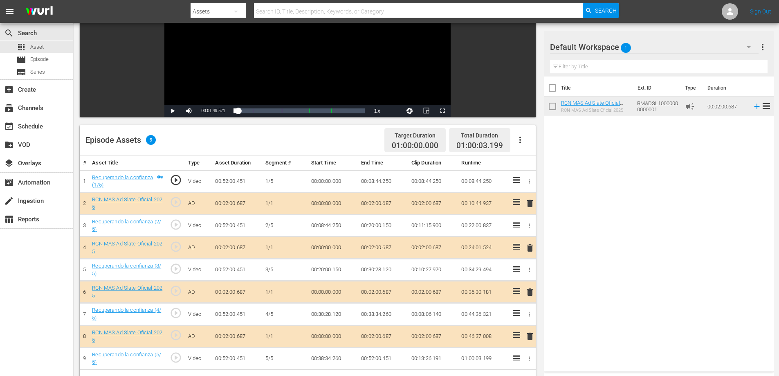
click at [386, 201] on td "00:02:00.687" at bounding box center [383, 203] width 50 height 22
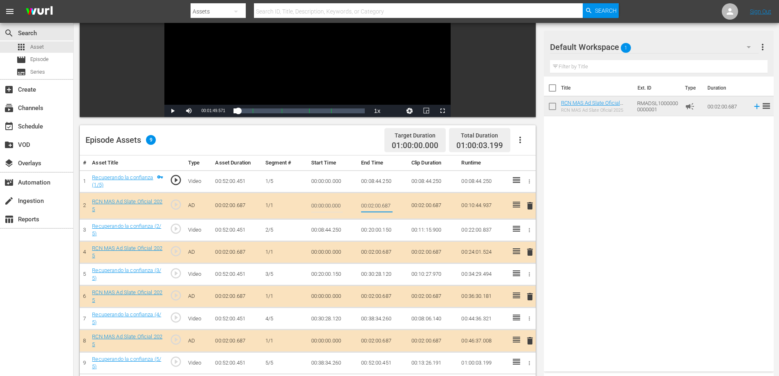
click at [386, 206] on input "00:02:00.687" at bounding box center [376, 206] width 31 height 20
type input "00:02:0"
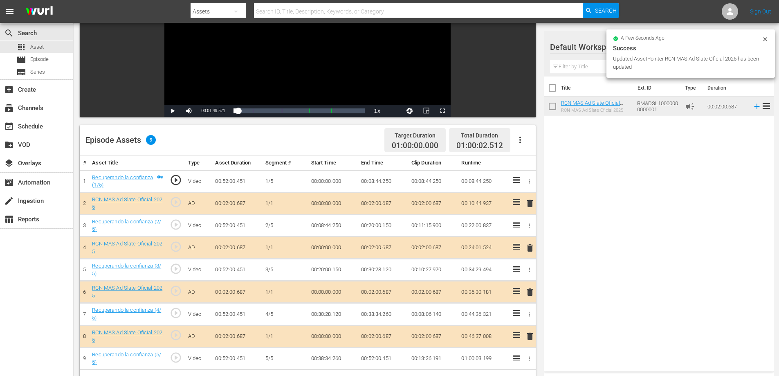
click at [385, 249] on td "00:02:00.687" at bounding box center [383, 248] width 50 height 22
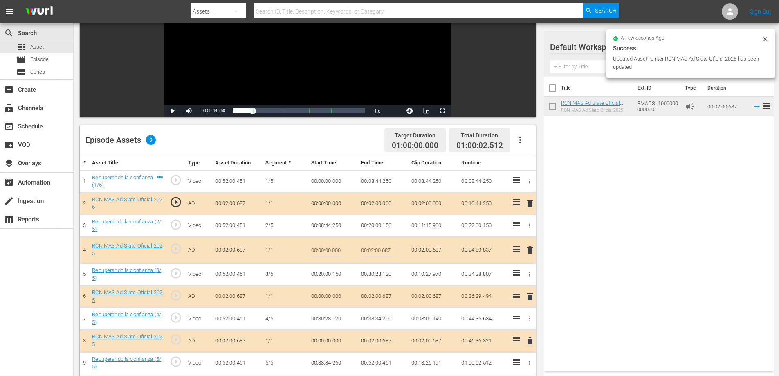
click at [388, 252] on input "00:02:00.687" at bounding box center [376, 250] width 31 height 20
type input "00:02:0"
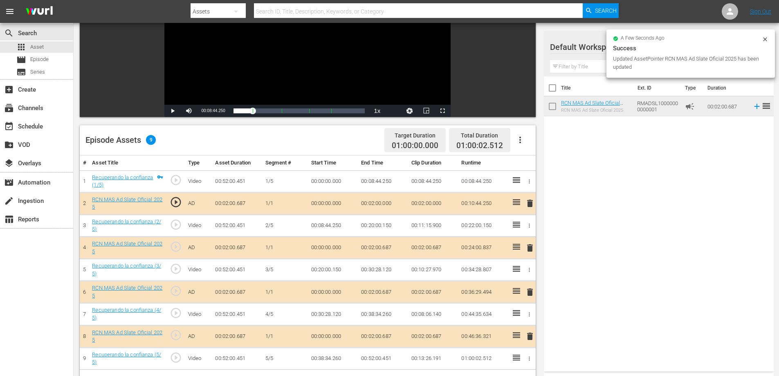
click at [390, 289] on td "00:02:00.687" at bounding box center [383, 292] width 50 height 22
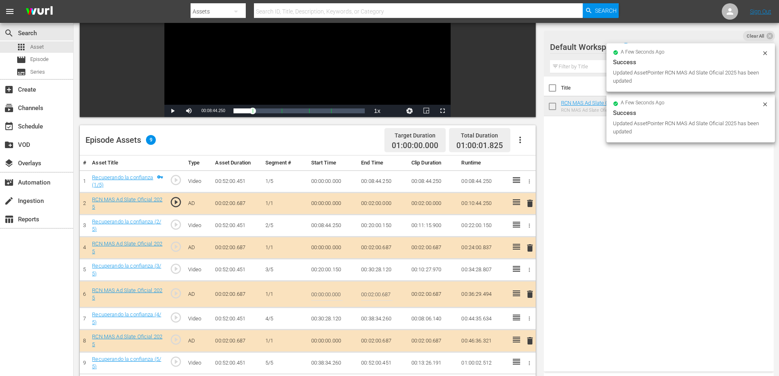
click at [386, 294] on input "00:02:00.687" at bounding box center [376, 294] width 31 height 20
type input "00:02:0"
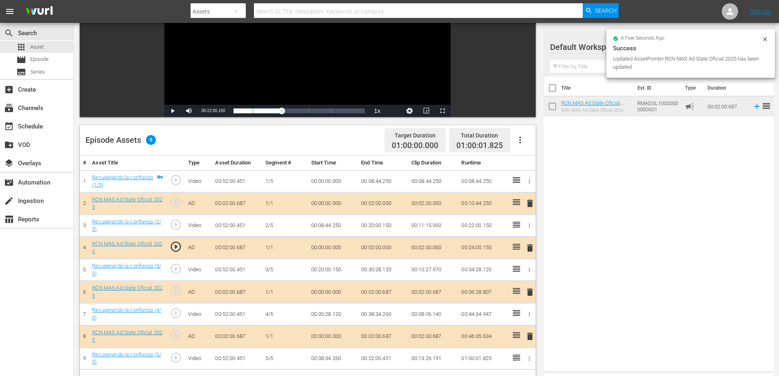
click at [381, 339] on td "00:02:00.687" at bounding box center [383, 336] width 50 height 22
click at [382, 335] on td "00:02:00.687" at bounding box center [383, 336] width 50 height 22
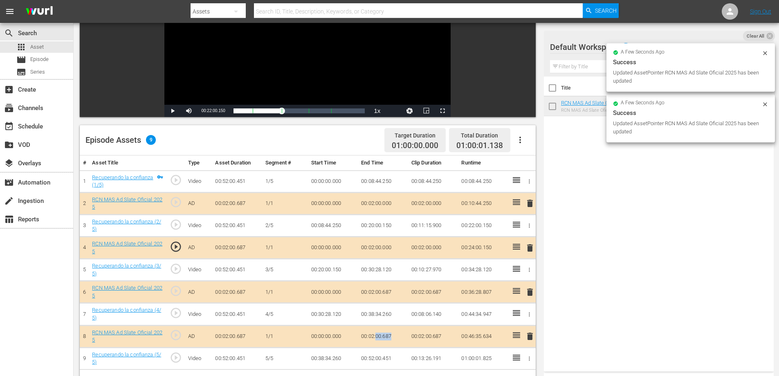
click at [382, 335] on td "00:02:00.687" at bounding box center [383, 336] width 50 height 22
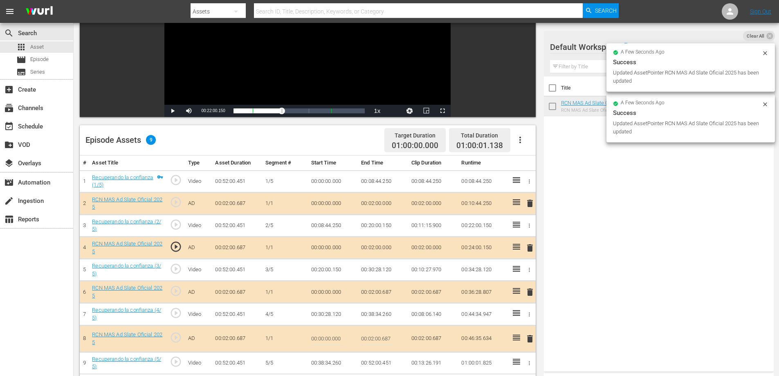
click at [386, 336] on input "00:02:00.687" at bounding box center [376, 339] width 31 height 20
type input "00:02:0"
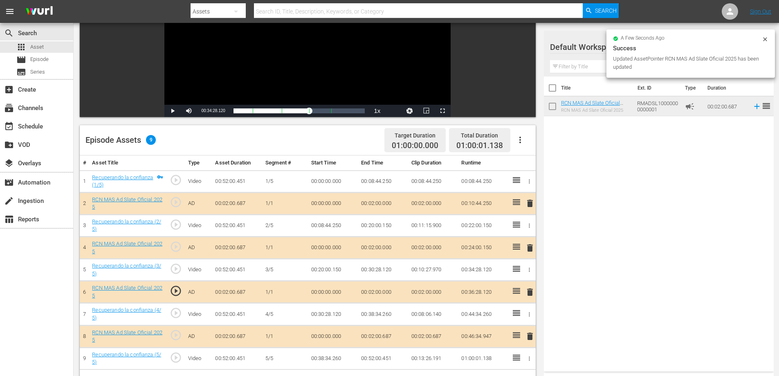
click at [387, 352] on td "00:52:00.451" at bounding box center [383, 358] width 50 height 22
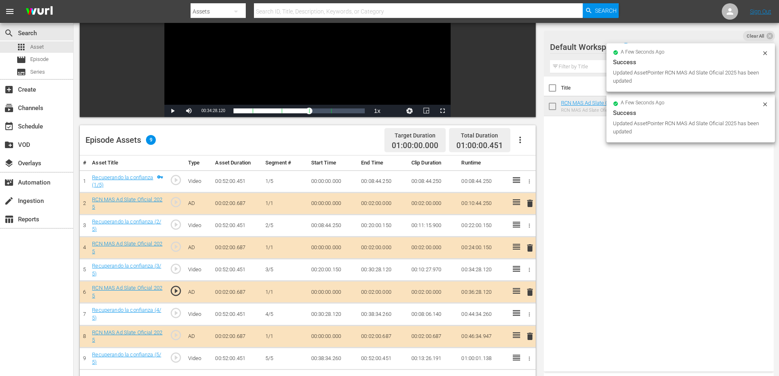
click at [387, 356] on td "00:52:00.451" at bounding box center [383, 358] width 50 height 22
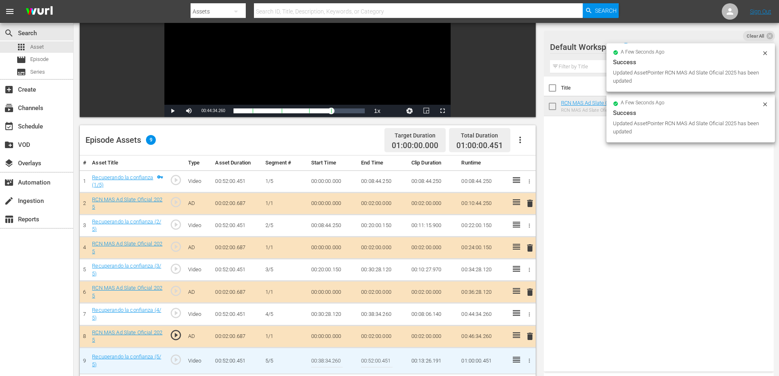
click at [388, 359] on input "00:52:00.451" at bounding box center [376, 361] width 31 height 20
type input "00:52:0"
